Goal: Task Accomplishment & Management: Manage account settings

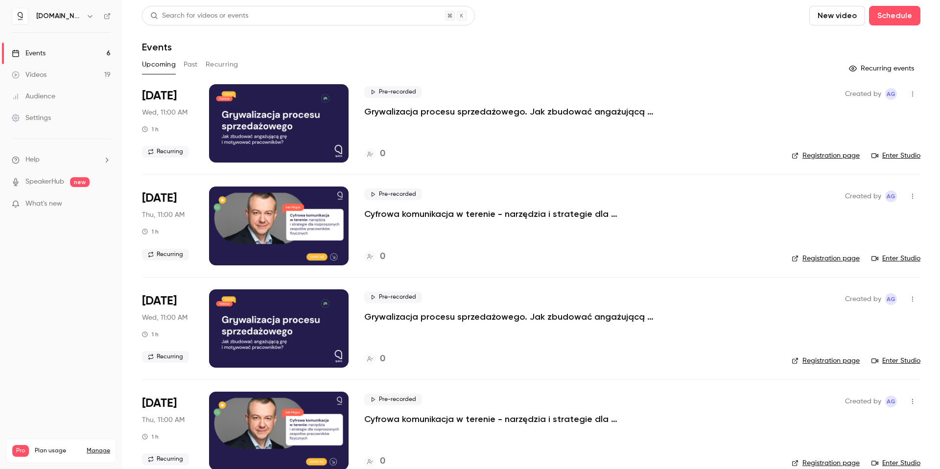
click at [235, 60] on button "Recurring" at bounding box center [222, 65] width 33 height 16
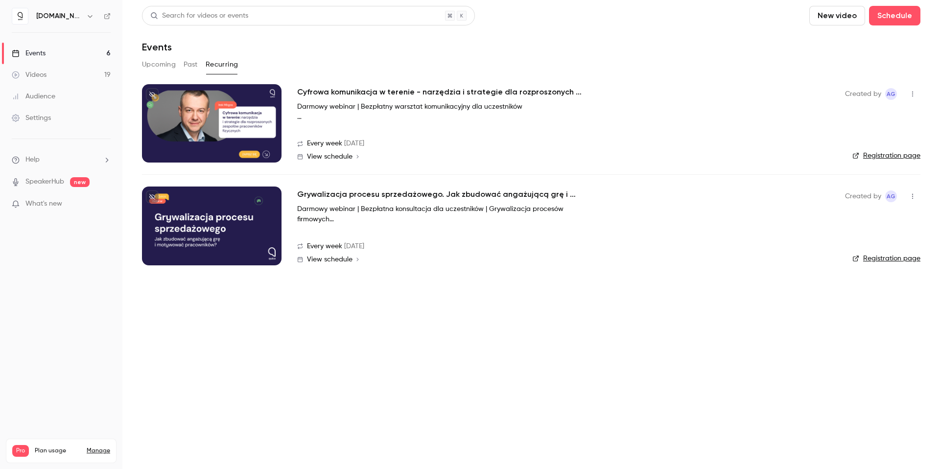
click at [392, 93] on h2 "Cyfrowa komunikacja w terenie - narzędzia i strategie dla rozproszonych zespołó…" at bounding box center [444, 92] width 294 height 12
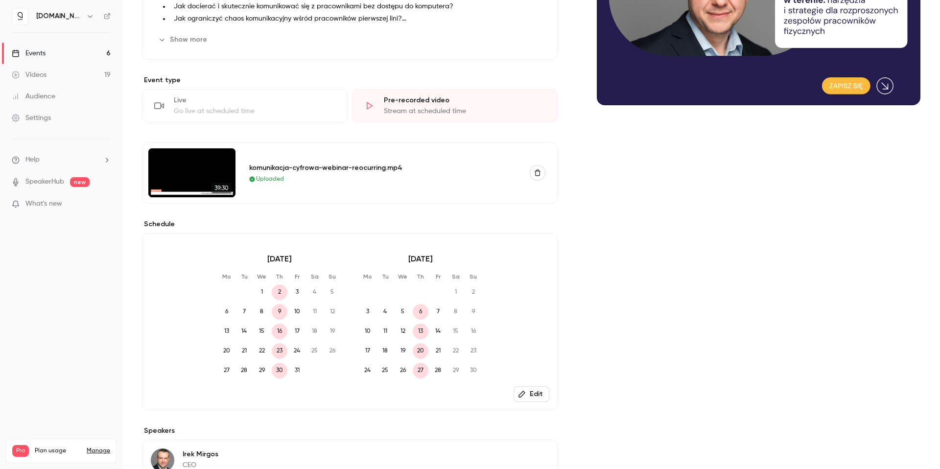
scroll to position [250, 0]
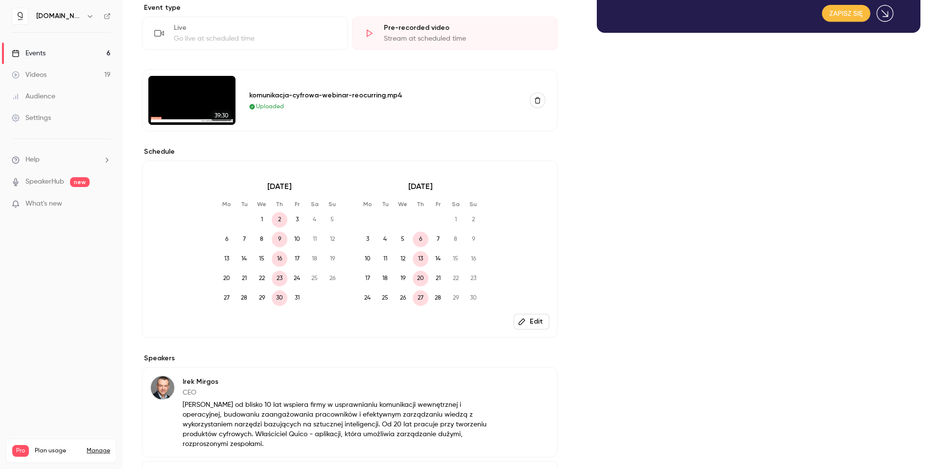
click at [518, 320] on icon "button" at bounding box center [522, 322] width 8 height 8
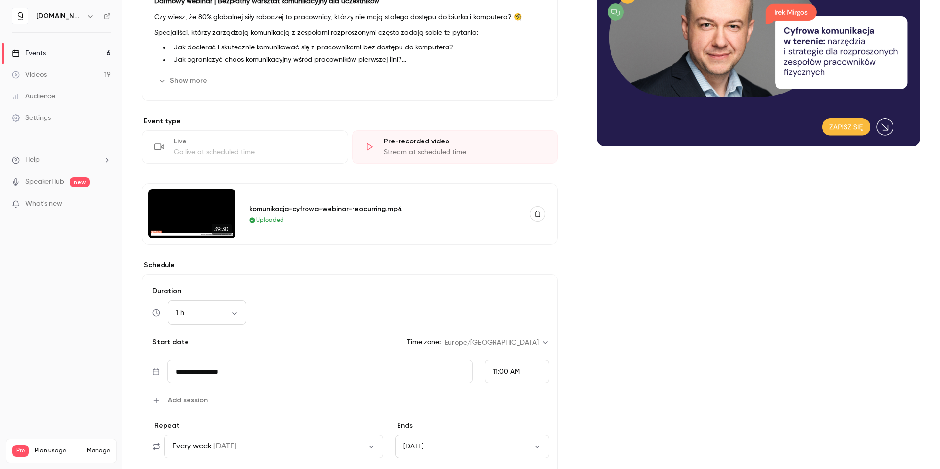
scroll to position [0, 0]
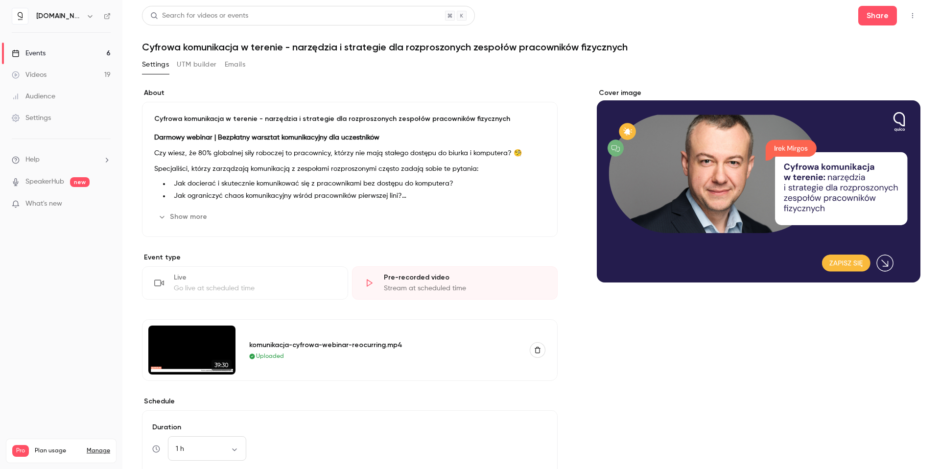
click at [669, 49] on h1 "Cyfrowa komunikacja w terenie - narzędzia i strategie dla rozproszonych zespołó…" at bounding box center [531, 47] width 779 height 12
